Goal: Task Accomplishment & Management: Manage account settings

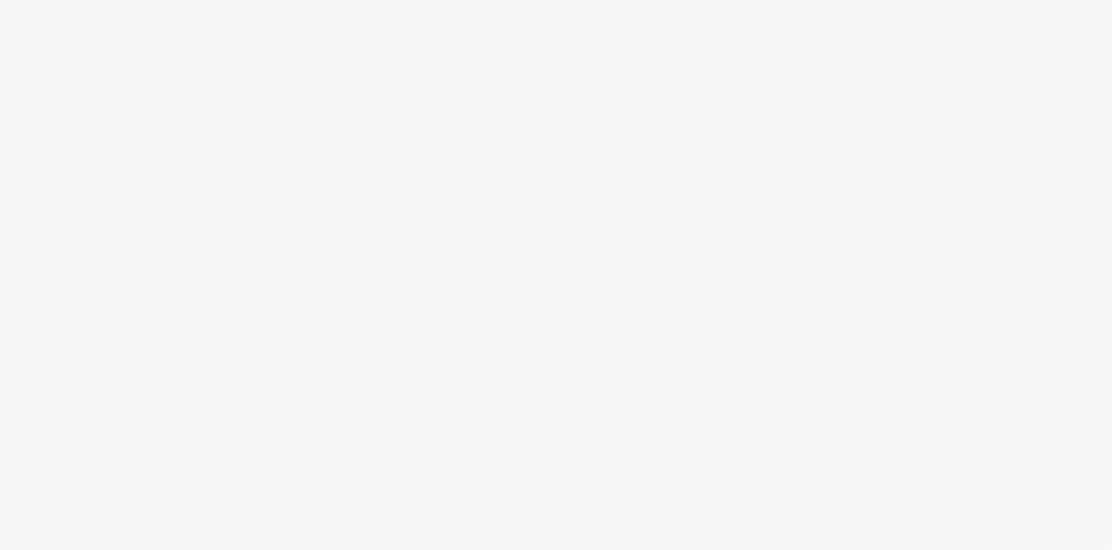
click at [892, 97] on body at bounding box center [556, 275] width 1112 height 550
click at [373, 245] on body at bounding box center [556, 275] width 1112 height 550
